Goal: Transaction & Acquisition: Purchase product/service

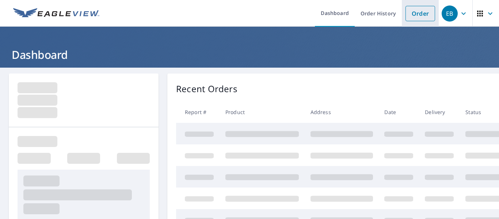
click at [415, 14] on link "Order" at bounding box center [421, 13] width 30 height 15
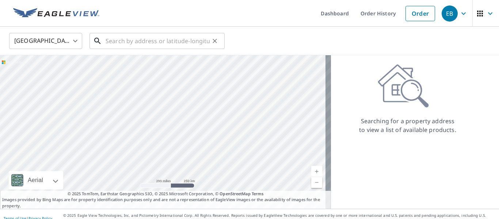
click at [158, 41] on input "text" at bounding box center [158, 41] width 104 height 20
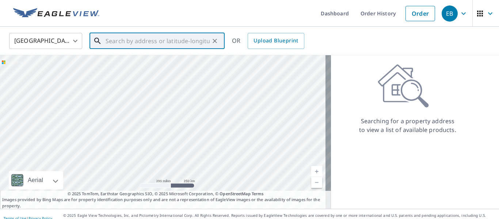
paste input "[STREET_ADDRESS][PERSON_NAME]"
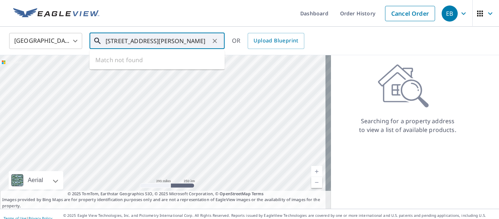
scroll to position [0, 24]
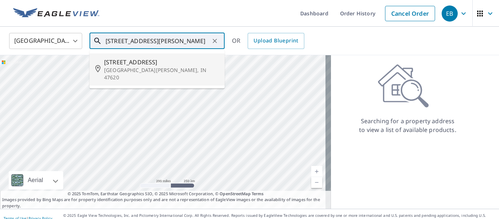
click at [178, 63] on span "[STREET_ADDRESS]" at bounding box center [161, 62] width 115 height 9
type input "[STREET_ADDRESS][PERSON_NAME]"
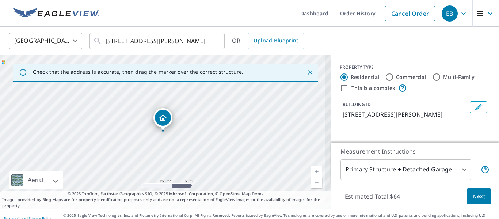
scroll to position [0, 0]
click at [312, 168] on link "Current Level 17, Zoom In" at bounding box center [316, 171] width 11 height 11
click at [312, 168] on link "Current Level 18.35633411373483, Zoom In Disabled" at bounding box center [316, 171] width 11 height 11
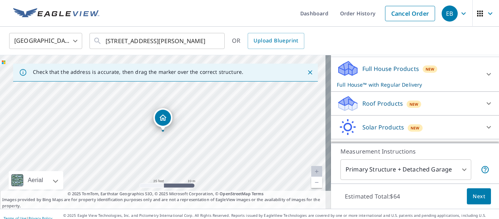
scroll to position [74, 0]
click at [397, 112] on div "Roof Products New" at bounding box center [408, 103] width 143 height 17
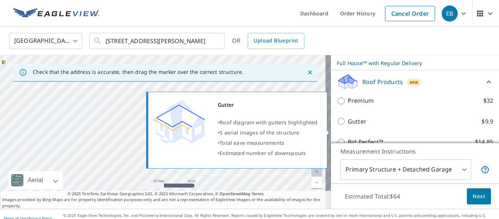
click at [363, 126] on label "Gutter $9.9" at bounding box center [420, 121] width 145 height 9
click at [348, 126] on input "Gutter $9.9" at bounding box center [342, 121] width 11 height 9
checkbox input "true"
checkbox input "false"
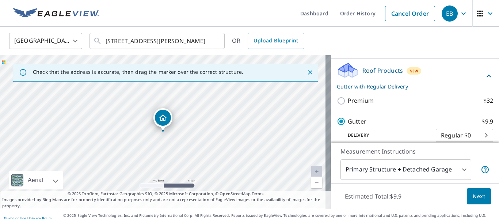
click at [467, 191] on button "Next" at bounding box center [479, 196] width 24 height 16
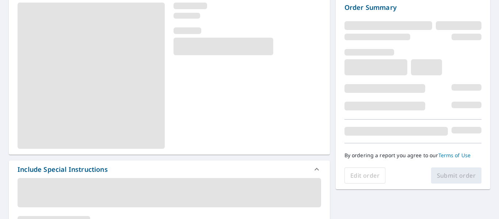
scroll to position [77, 0]
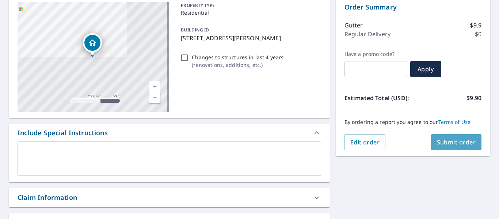
click at [460, 135] on button "Submit order" at bounding box center [456, 142] width 51 height 16
checkbox input "true"
